Goal: Task Accomplishment & Management: Complete application form

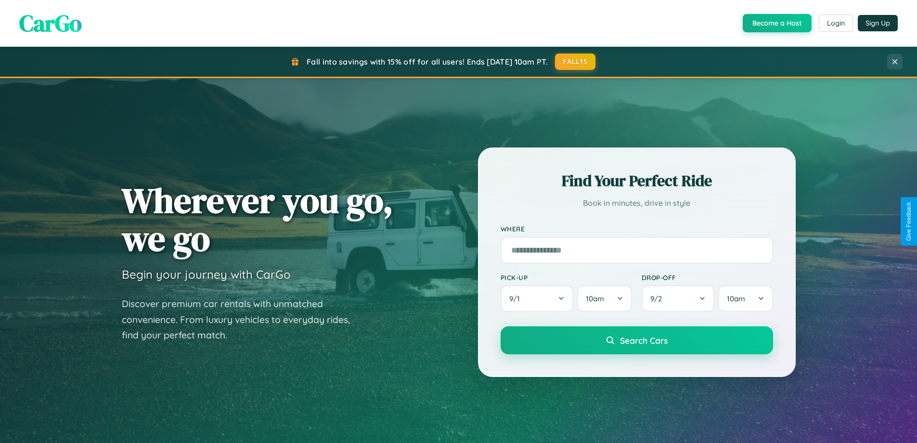
scroll to position [415, 0]
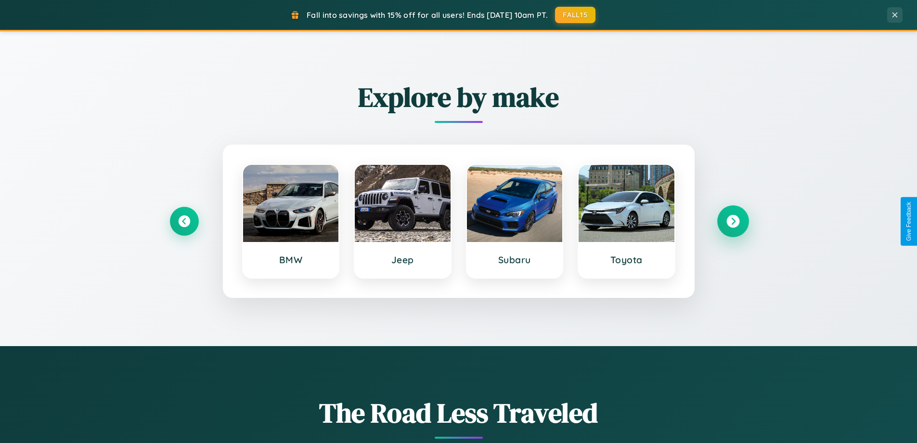
click at [733, 221] on icon at bounding box center [733, 221] width 13 height 13
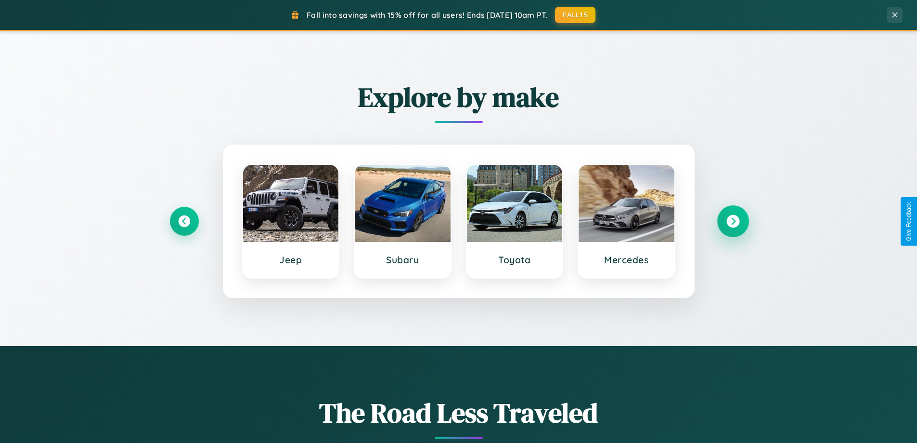
click at [733, 221] on icon at bounding box center [733, 221] width 13 height 13
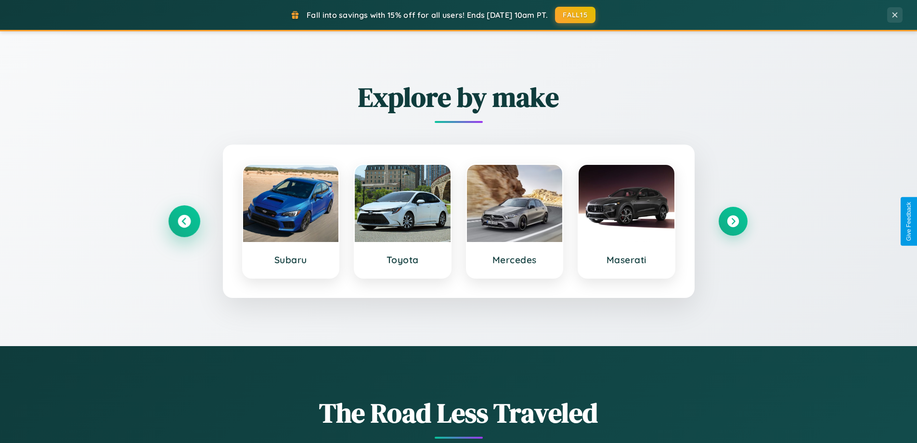
click at [184, 221] on icon at bounding box center [184, 221] width 13 height 13
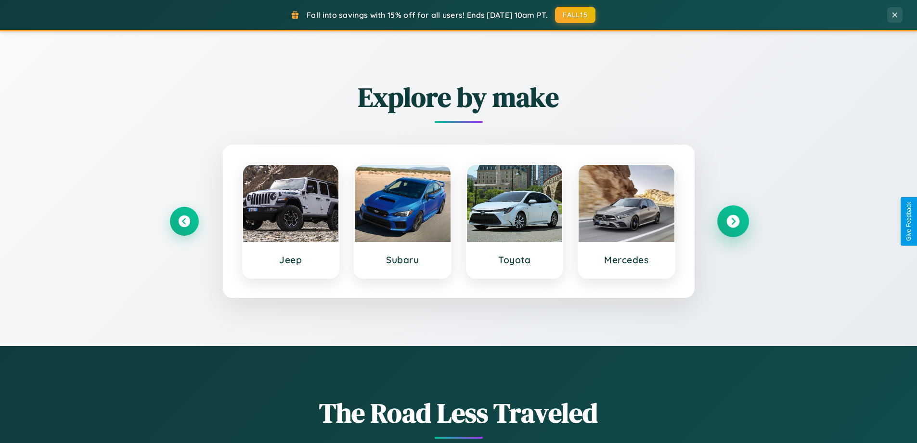
click at [733, 221] on icon at bounding box center [733, 221] width 13 height 13
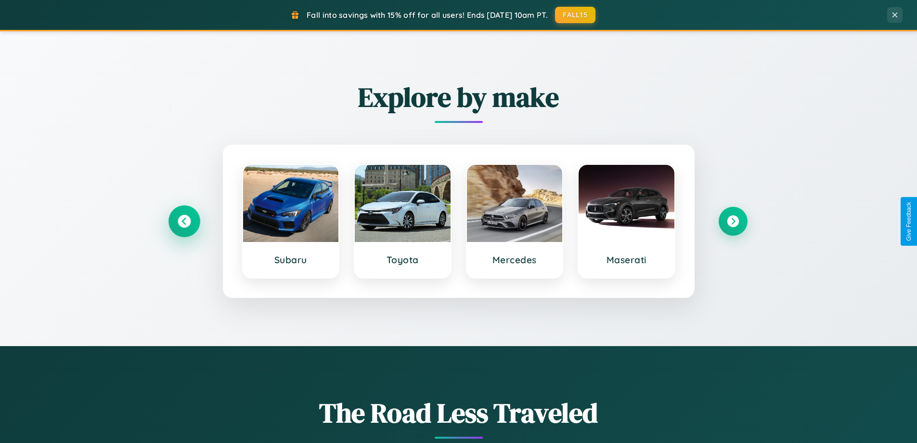
click at [184, 221] on icon at bounding box center [184, 221] width 13 height 13
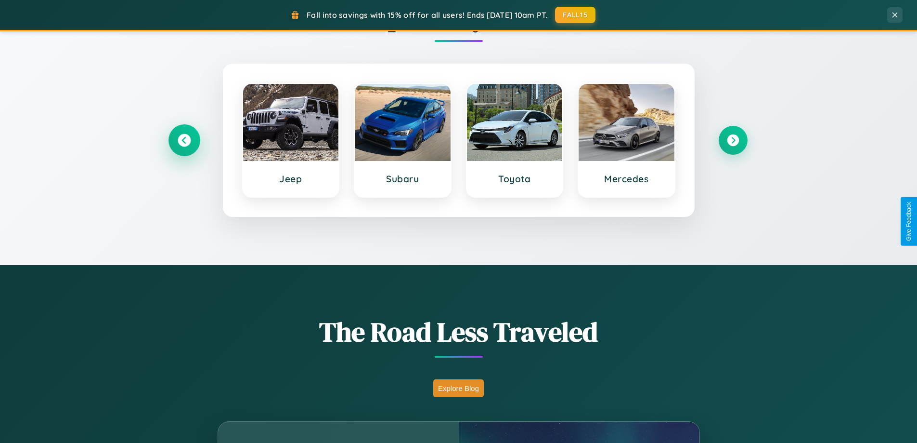
scroll to position [663, 0]
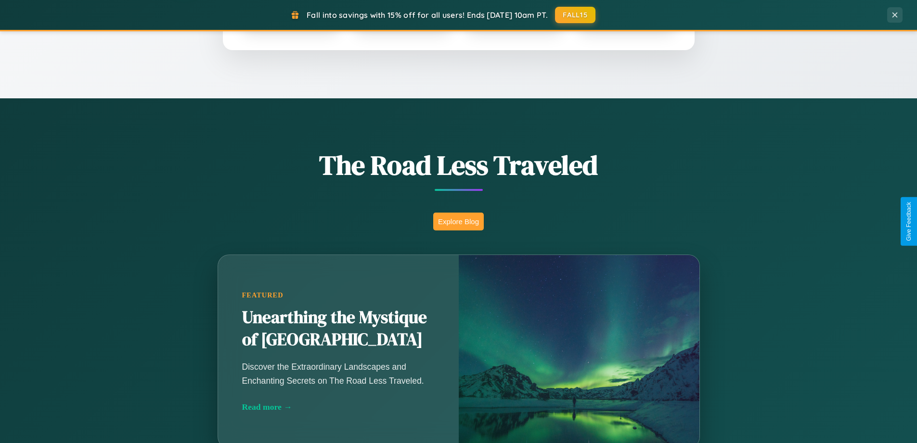
click at [458, 221] on button "Explore Blog" at bounding box center [458, 221] width 51 height 18
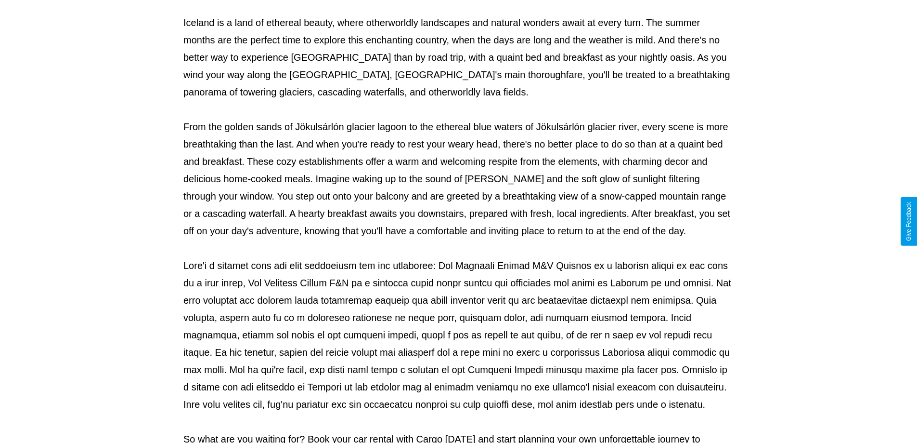
scroll to position [312, 0]
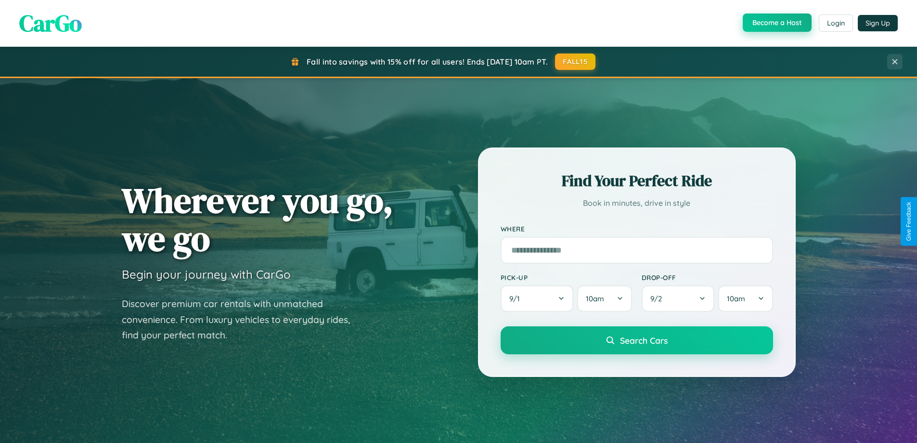
click at [776, 23] on button "Become a Host" at bounding box center [777, 22] width 69 height 18
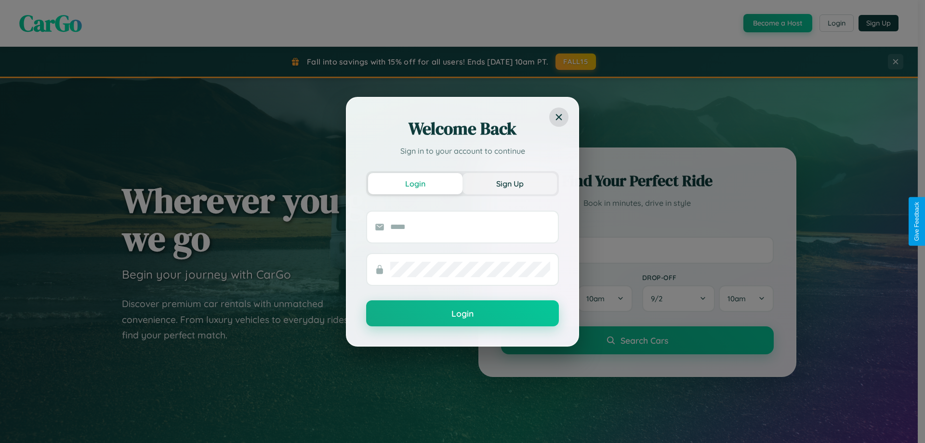
click at [509, 183] on button "Sign Up" at bounding box center [509, 183] width 94 height 21
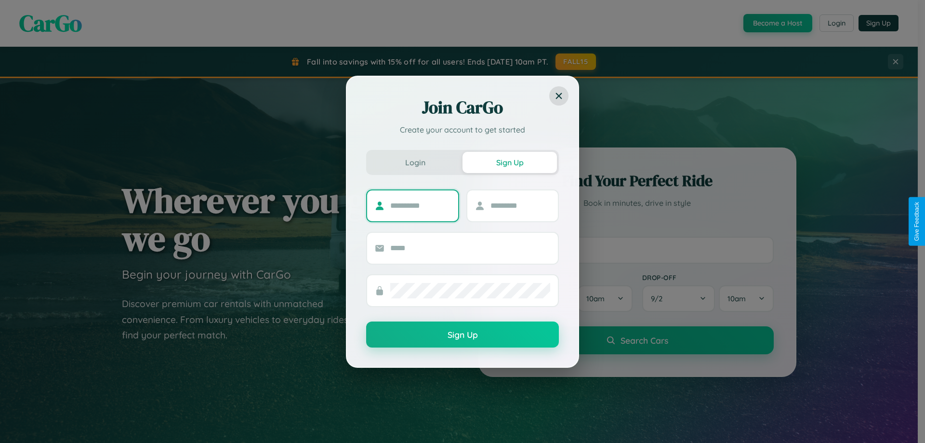
click at [420, 205] on input "text" at bounding box center [420, 205] width 60 height 15
type input "****"
click at [520, 205] on input "text" at bounding box center [520, 205] width 60 height 15
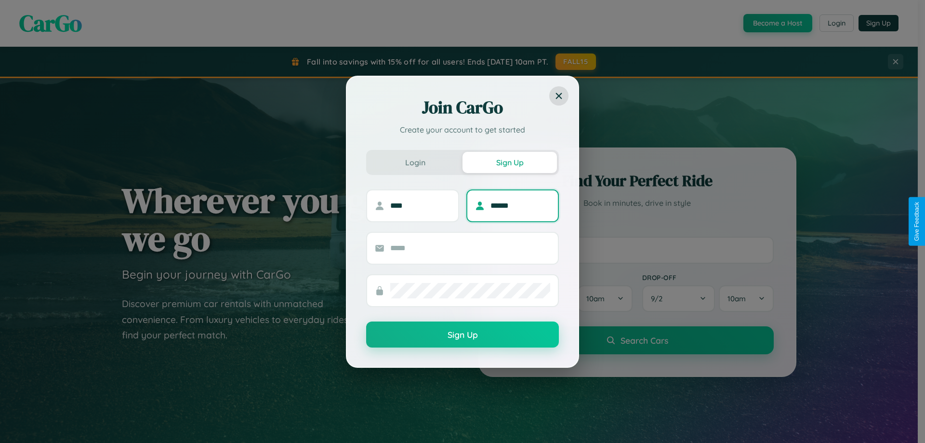
type input "******"
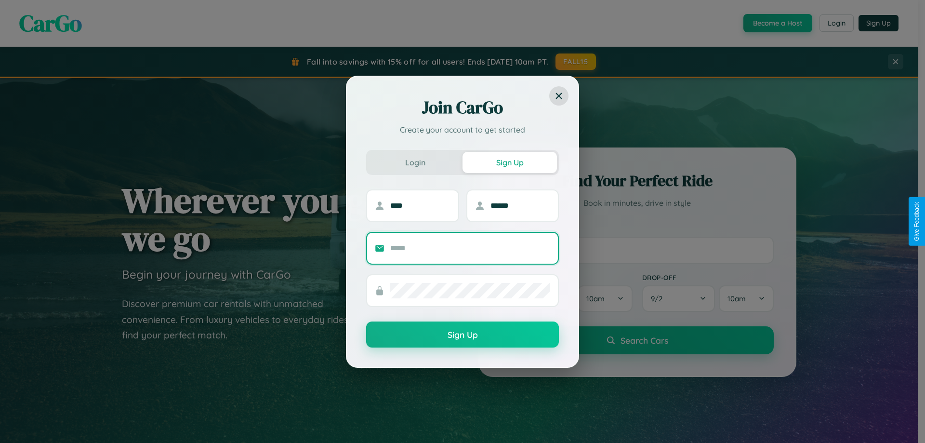
click at [470, 248] on input "text" at bounding box center [470, 247] width 160 height 15
type input "**********"
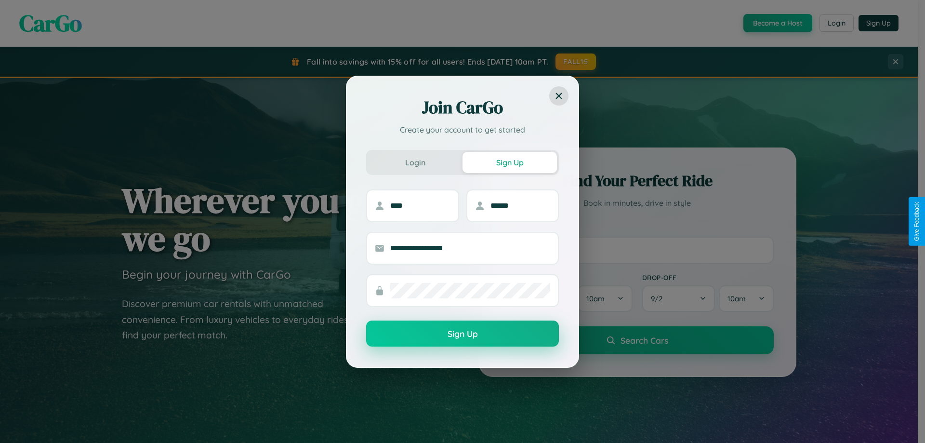
click at [462, 334] on button "Sign Up" at bounding box center [462, 333] width 193 height 26
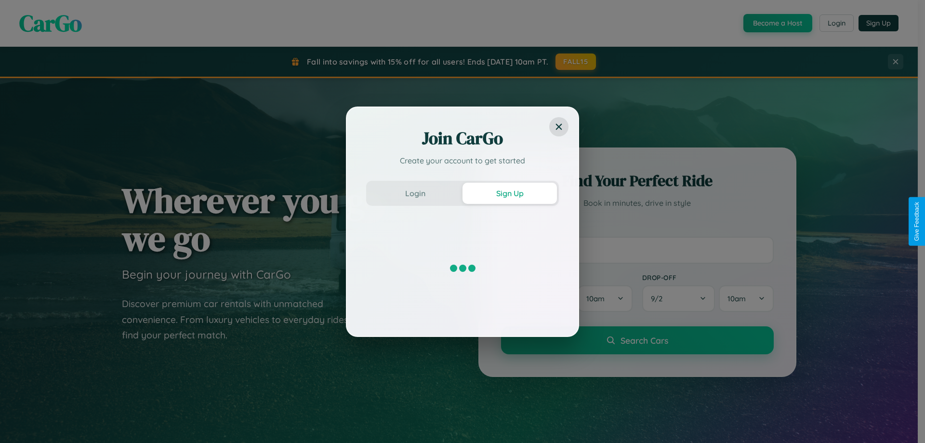
click at [776, 23] on div "Join CarGo Create your account to get started Login Sign Up" at bounding box center [462, 221] width 925 height 443
click at [509, 193] on button "Sign Up" at bounding box center [509, 193] width 94 height 21
